Goal: Task Accomplishment & Management: Use online tool/utility

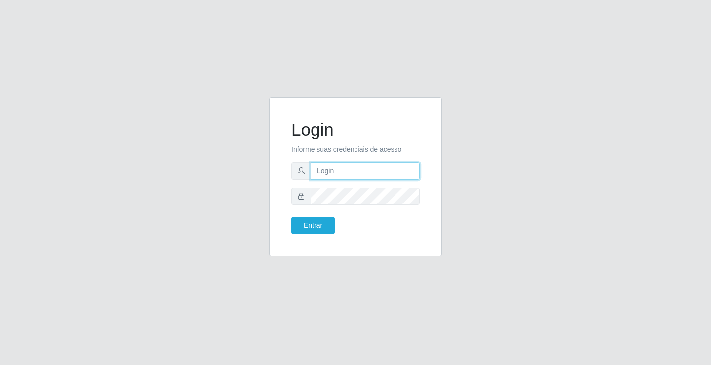
click at [380, 171] on input "text" at bounding box center [365, 170] width 109 height 17
type input "zivaneide@ideal"
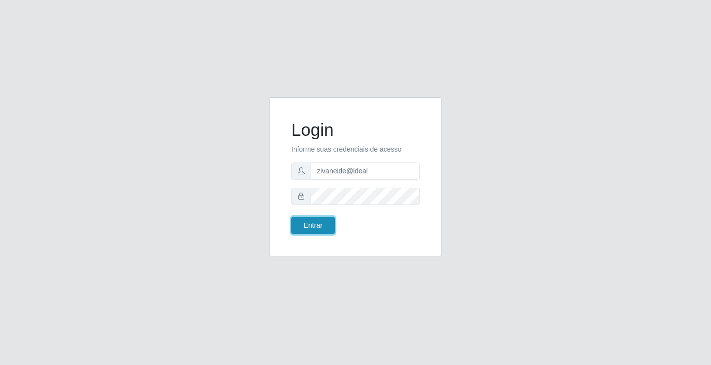
click at [309, 228] on button "Entrar" at bounding box center [312, 225] width 43 height 17
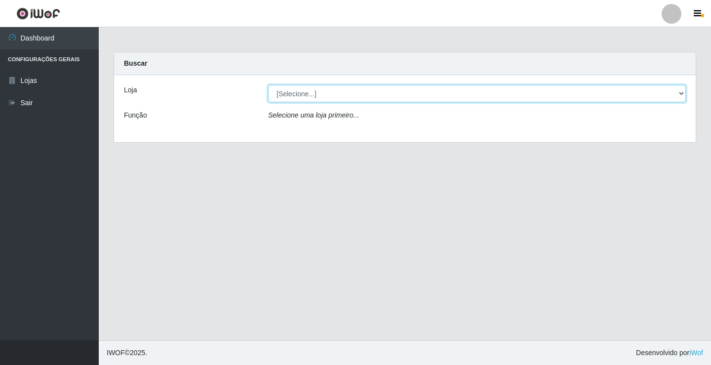
click at [679, 96] on select "[Selecione...] Ideal - Conceição" at bounding box center [477, 93] width 418 height 17
select select "231"
click at [268, 85] on select "[Selecione...] Ideal - Conceição" at bounding box center [477, 93] width 418 height 17
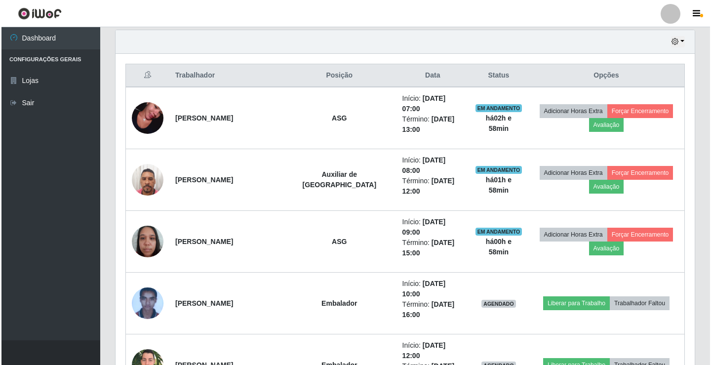
scroll to position [494, 0]
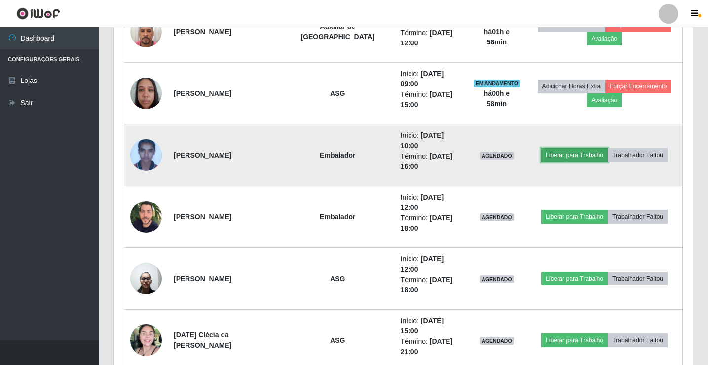
click at [542, 148] on button "Liberar para Trabalho" at bounding box center [575, 155] width 67 height 14
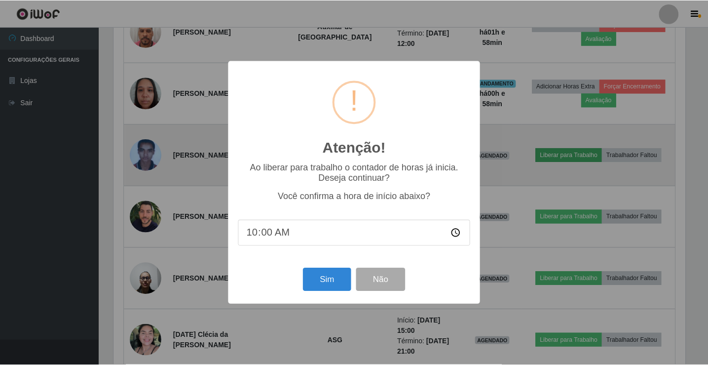
scroll to position [205, 574]
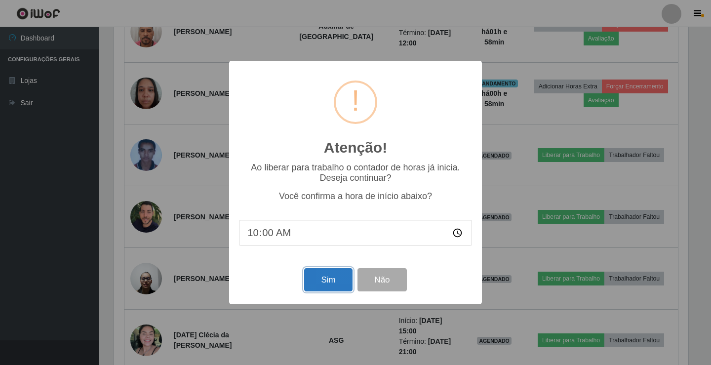
click at [310, 280] on button "Sim" at bounding box center [328, 279] width 48 height 23
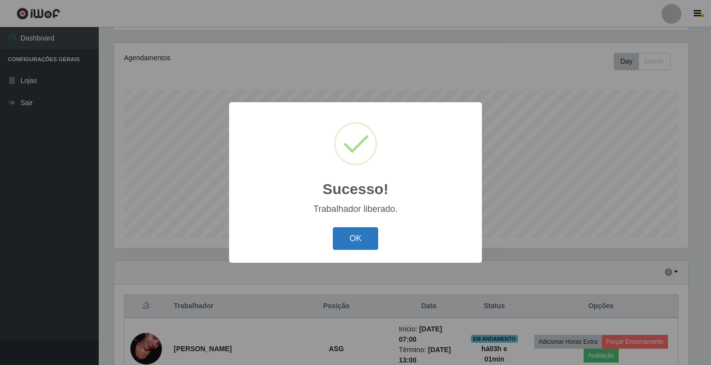
click at [354, 238] on button "OK" at bounding box center [356, 238] width 46 height 23
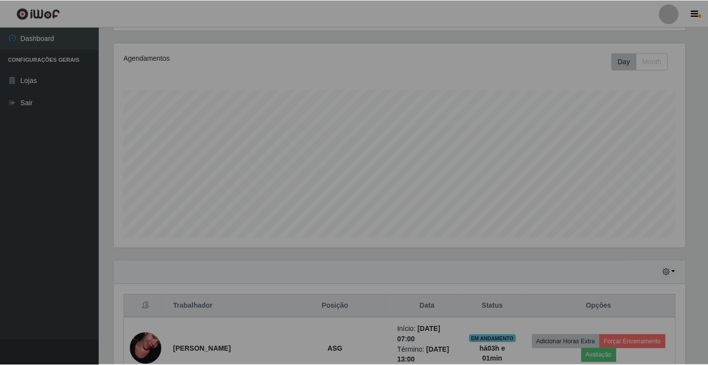
scroll to position [205, 579]
